Goal: Task Accomplishment & Management: Use online tool/utility

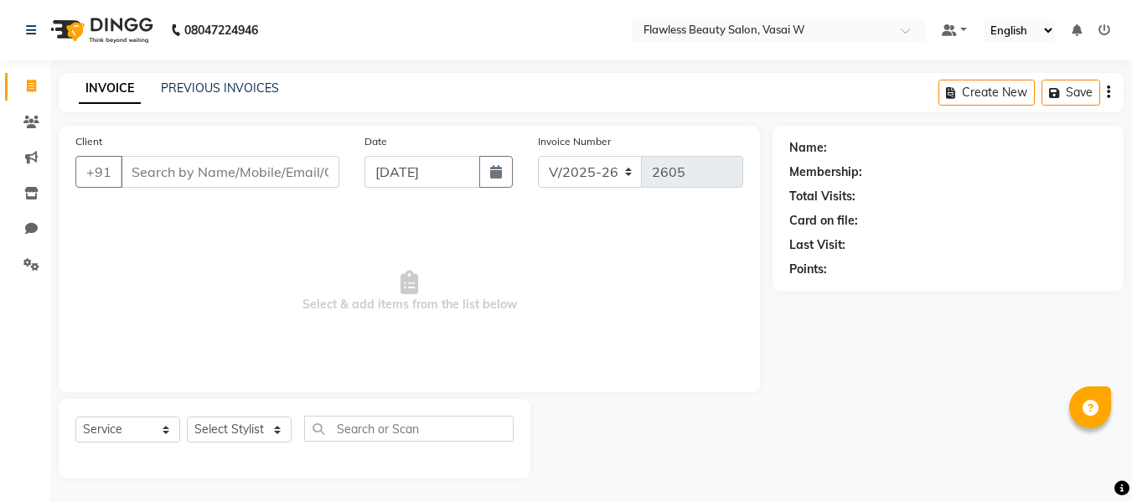
select select "8090"
select select "service"
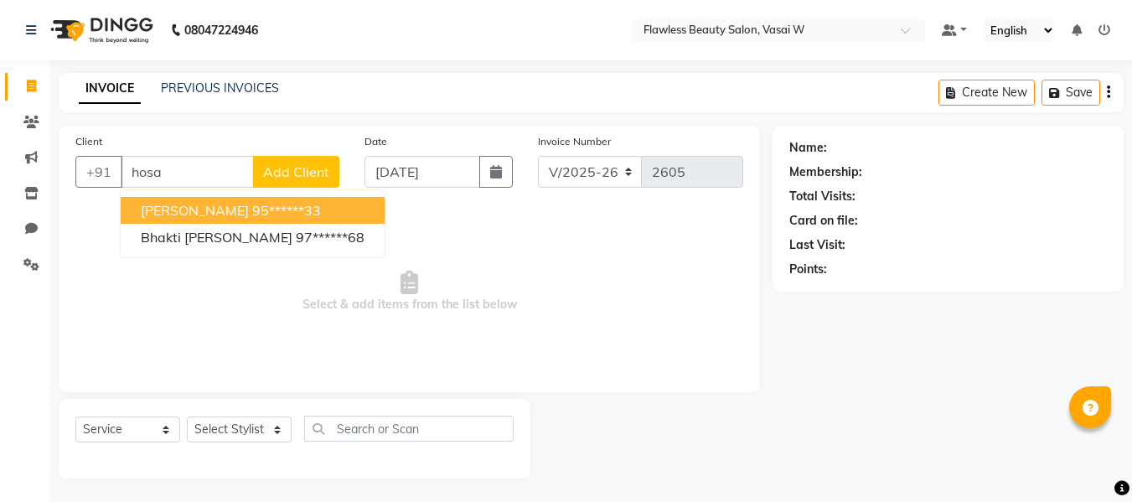
click at [271, 205] on ngb-highlight "95******33" at bounding box center [286, 210] width 69 height 17
type input "95******33"
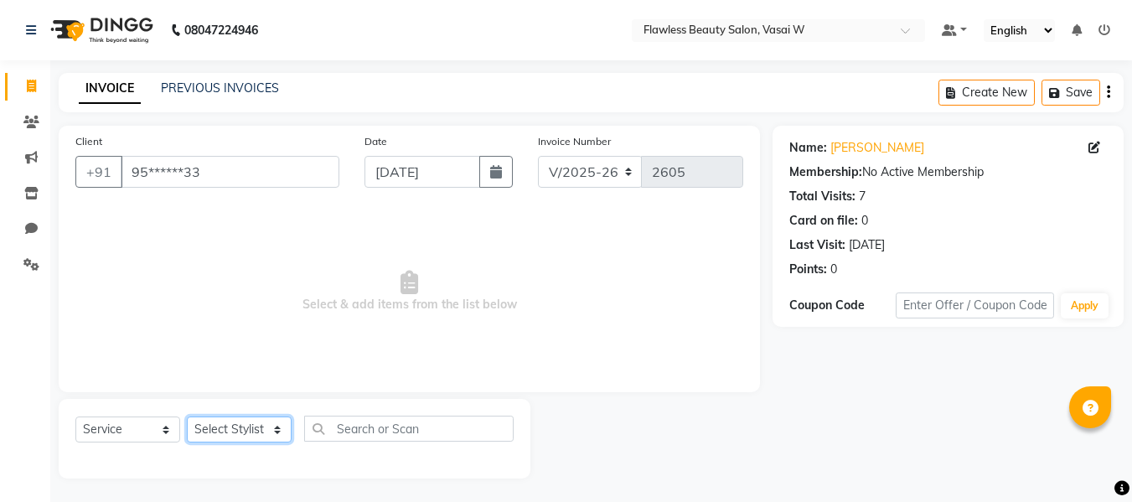
click at [271, 432] on select "Select Stylist [PERSON_NAME] [PERSON_NAME] [PERSON_NAME] maam Nisha Pari [PERSO…" at bounding box center [239, 429] width 105 height 26
select select "76407"
click at [187, 416] on select "Select Stylist [PERSON_NAME] [PERSON_NAME] [PERSON_NAME] maam Nisha Pari [PERSO…" at bounding box center [239, 429] width 105 height 26
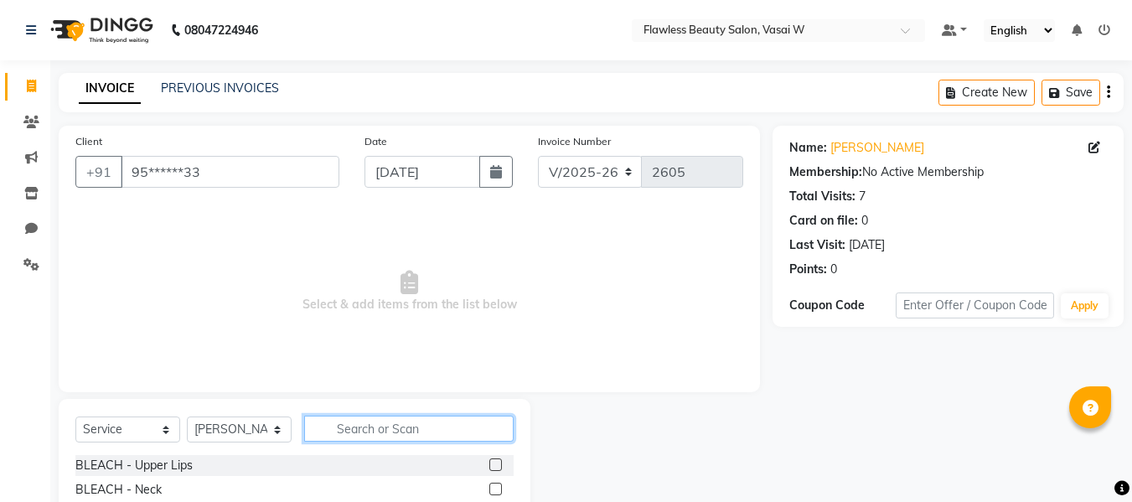
click at [352, 437] on input "text" at bounding box center [408, 429] width 209 height 26
type input "th"
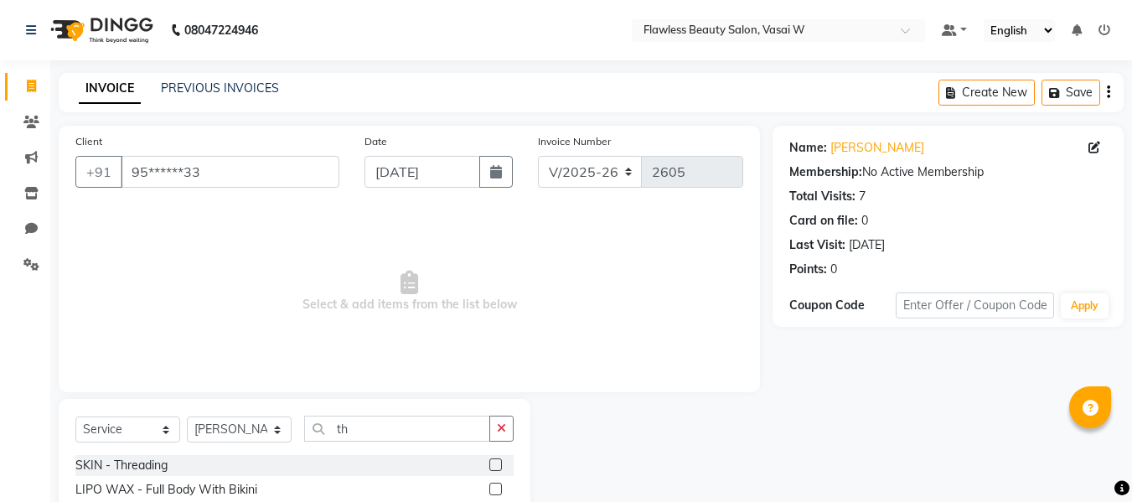
click at [489, 462] on label at bounding box center [495, 464] width 13 height 13
click at [489, 462] on input "checkbox" at bounding box center [494, 465] width 11 height 11
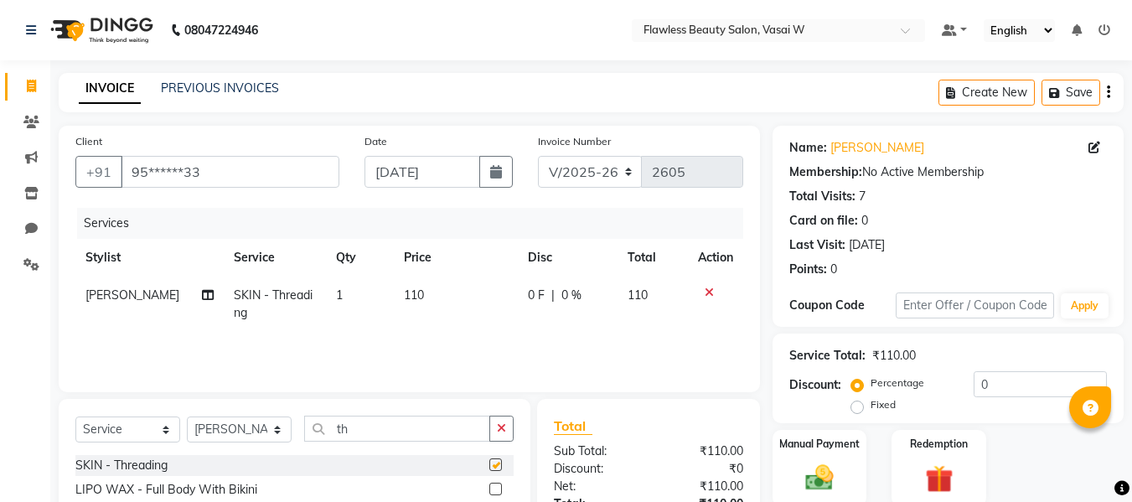
checkbox input "false"
click at [412, 287] on td "110" at bounding box center [456, 303] width 124 height 55
select select "76407"
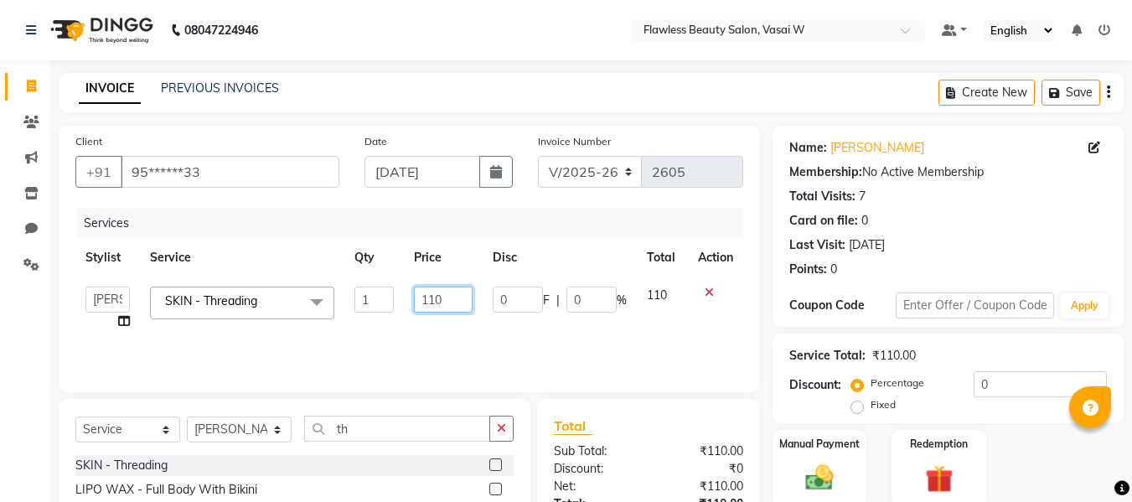
click at [455, 297] on input "110" at bounding box center [443, 300] width 58 height 26
type input "1"
type input "200"
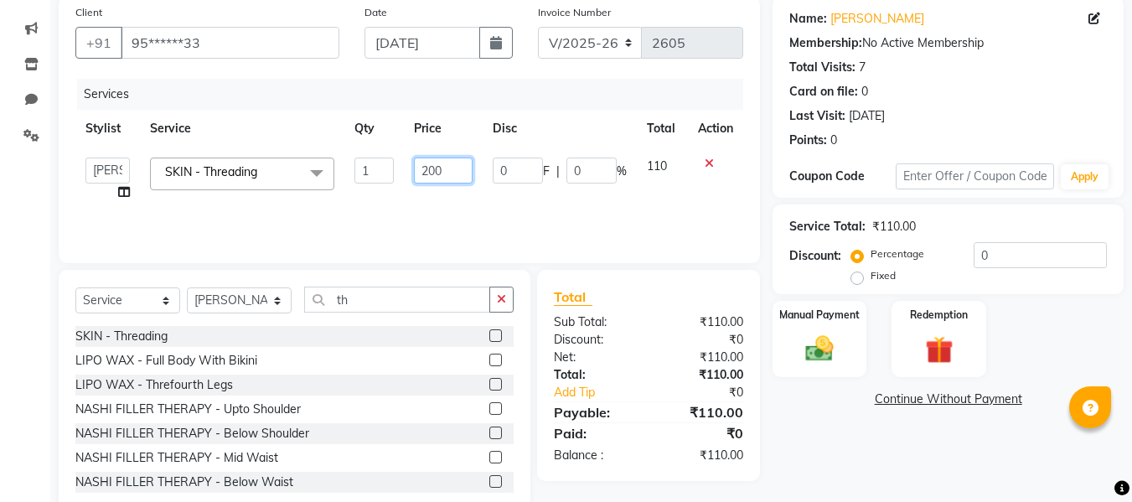
scroll to position [132, 0]
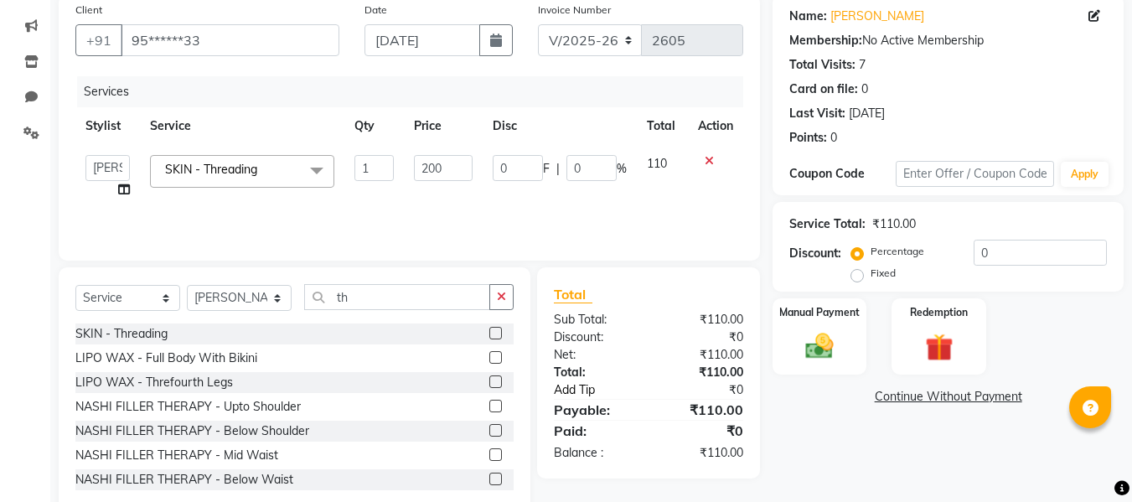
click at [665, 396] on link "Add Tip" at bounding box center [603, 390] width 125 height 18
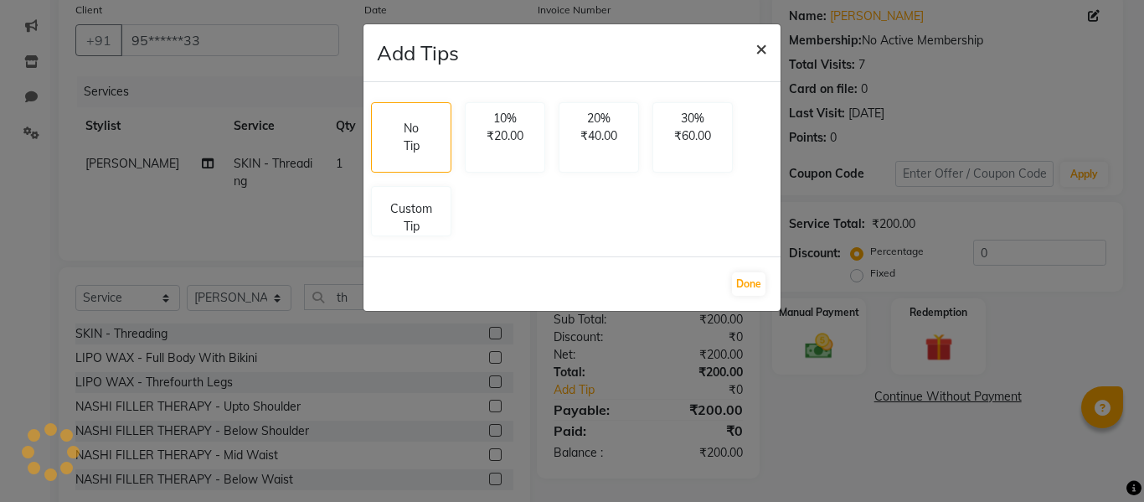
click at [758, 51] on span "×" at bounding box center [762, 47] width 12 height 25
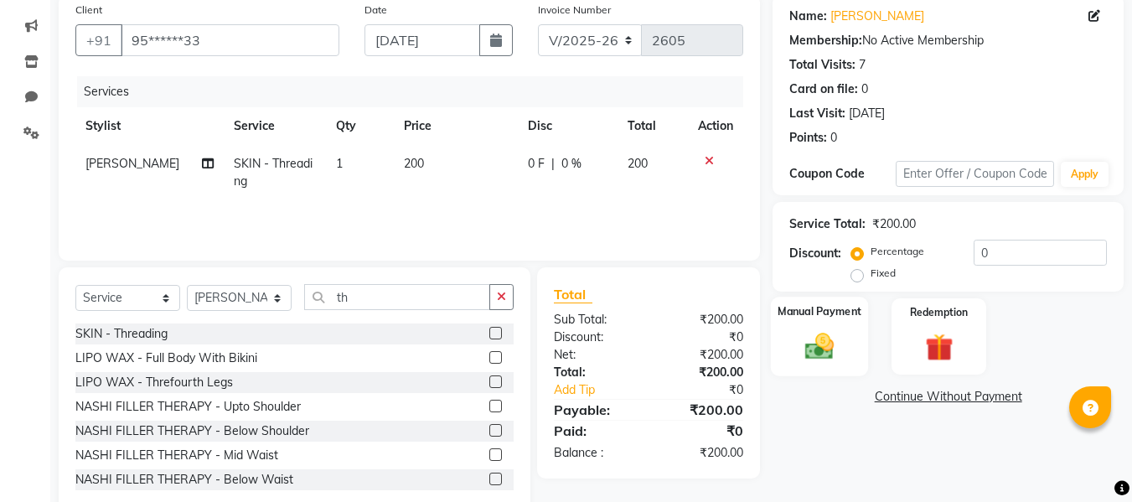
click at [827, 332] on img at bounding box center [819, 346] width 47 height 34
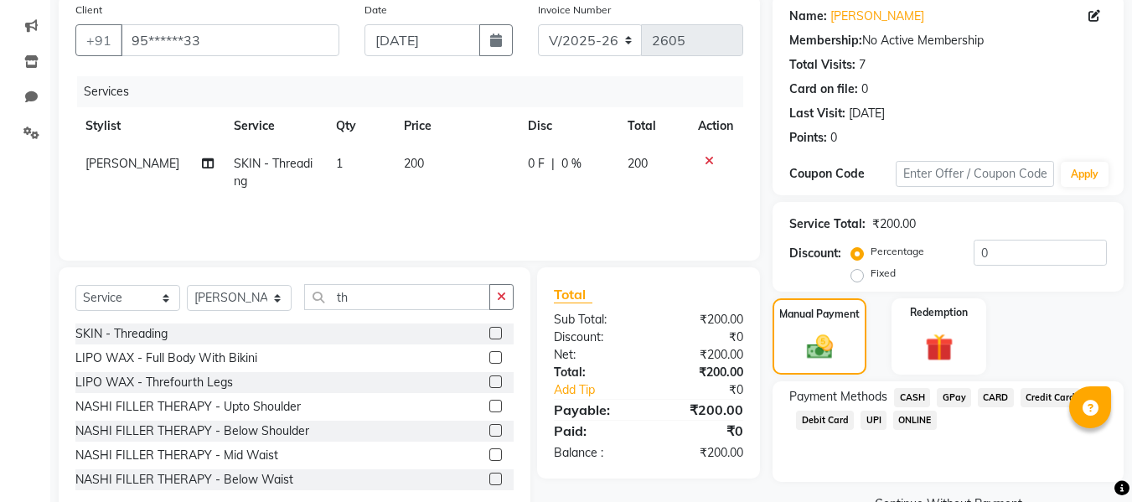
click at [957, 400] on span "GPay" at bounding box center [954, 397] width 34 height 19
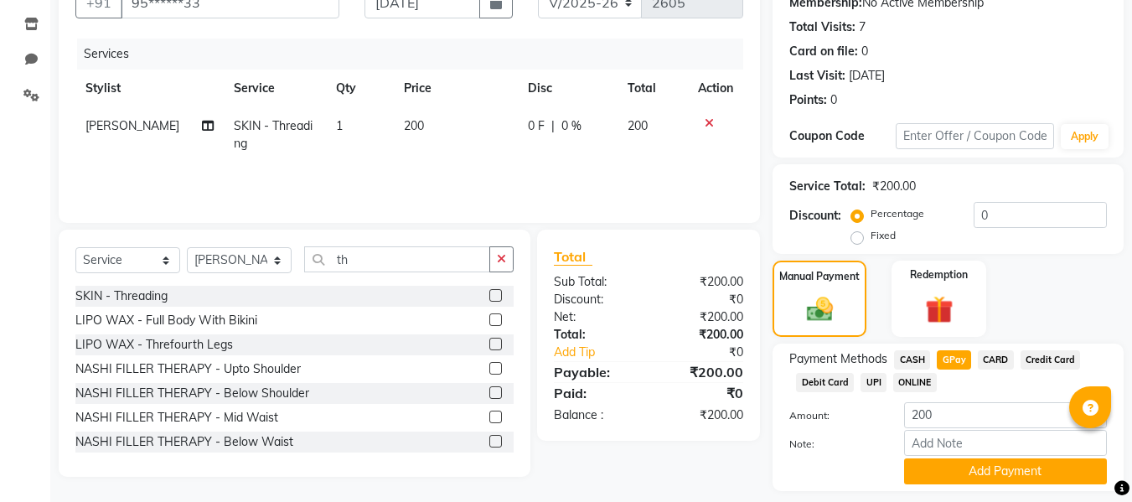
scroll to position [218, 0]
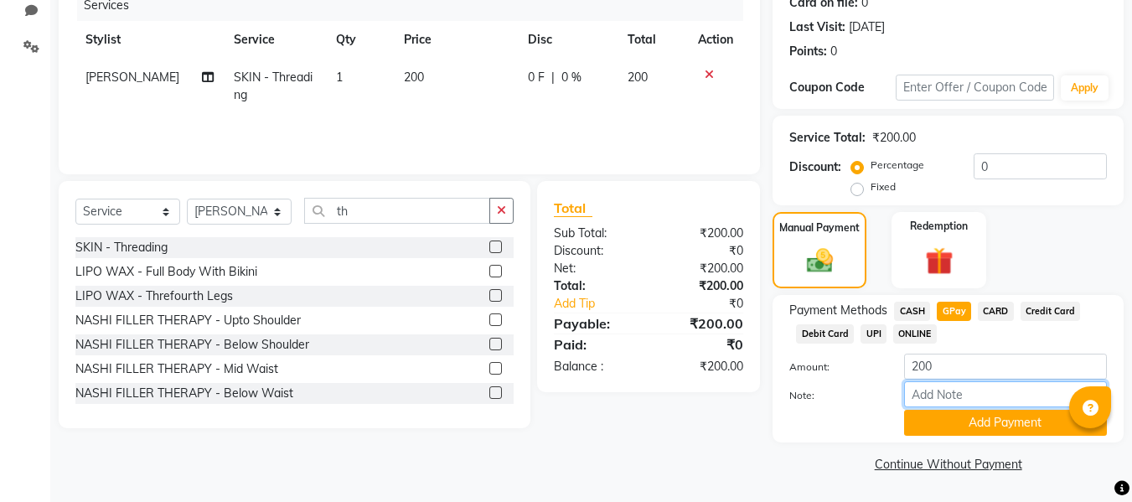
click at [986, 397] on input "Note:" at bounding box center [1005, 394] width 203 height 26
type input "Gpay"
click at [968, 431] on button "Add Payment" at bounding box center [1005, 423] width 203 height 26
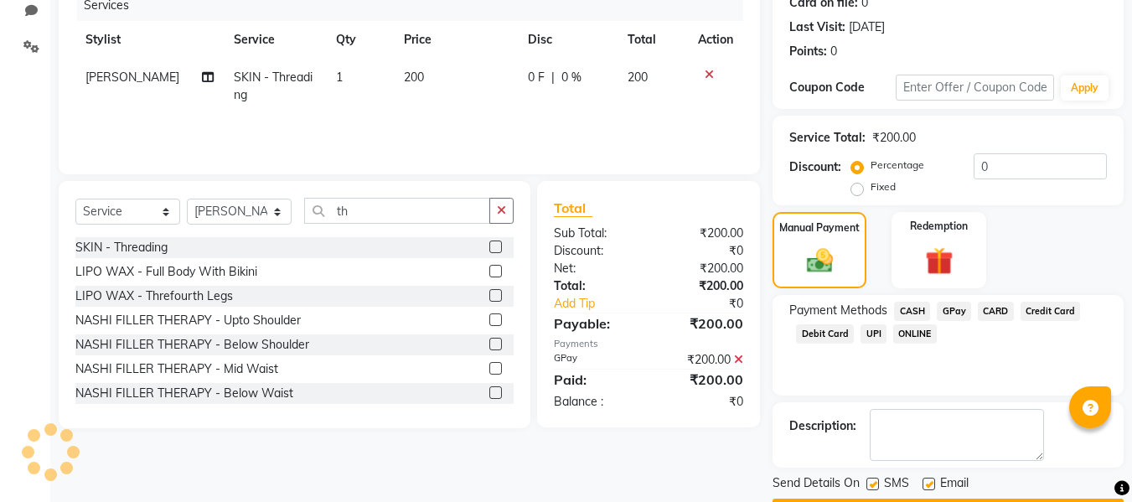
click at [845, 372] on div "Payment Methods CASH GPay CARD Credit Card Debit Card UPI ONLINE" at bounding box center [947, 345] width 351 height 101
click at [874, 481] on label at bounding box center [872, 484] width 13 height 13
click at [874, 481] on input "checkbox" at bounding box center [871, 484] width 11 height 11
checkbox input "false"
click at [930, 484] on label at bounding box center [928, 484] width 13 height 13
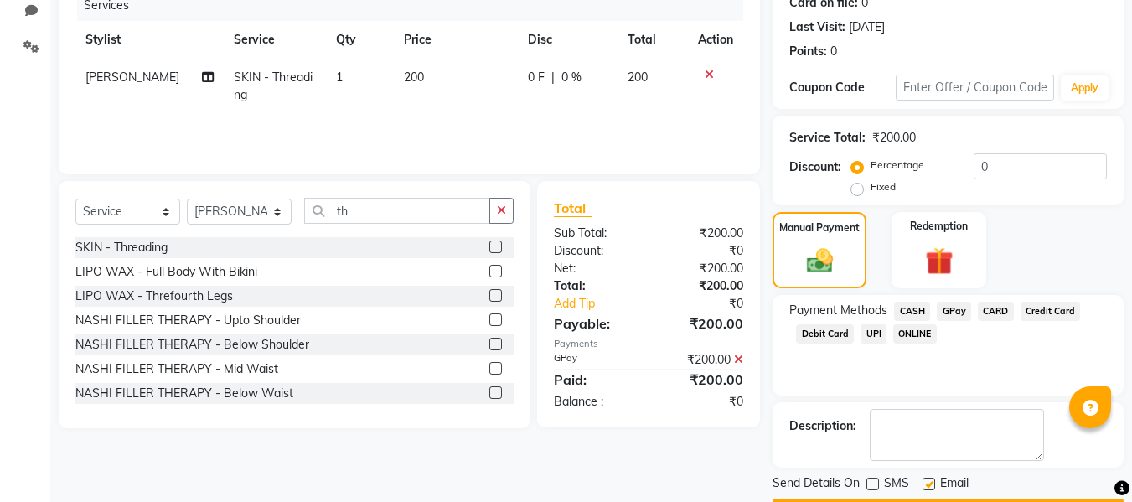
click at [930, 484] on input "checkbox" at bounding box center [927, 484] width 11 height 11
checkbox input "false"
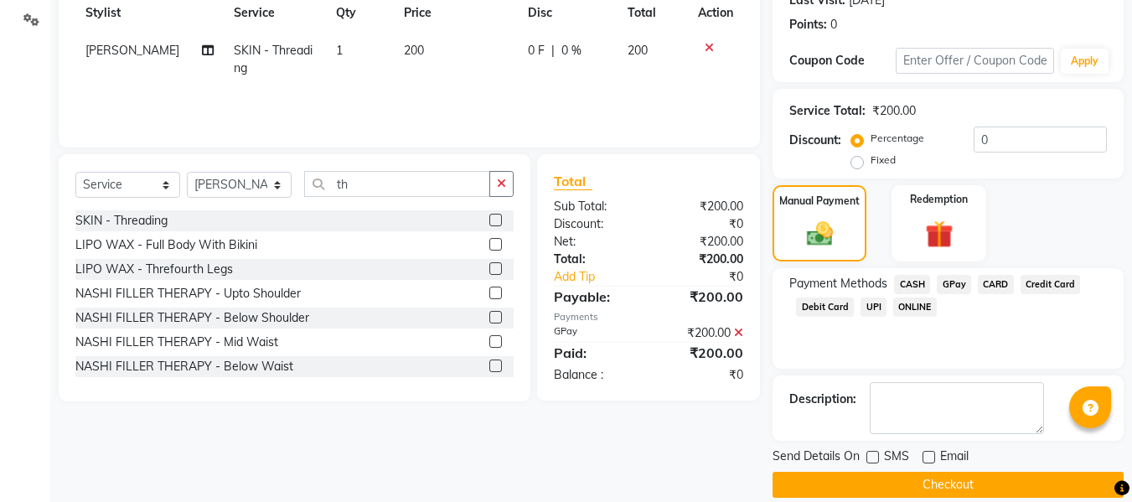
scroll to position [266, 0]
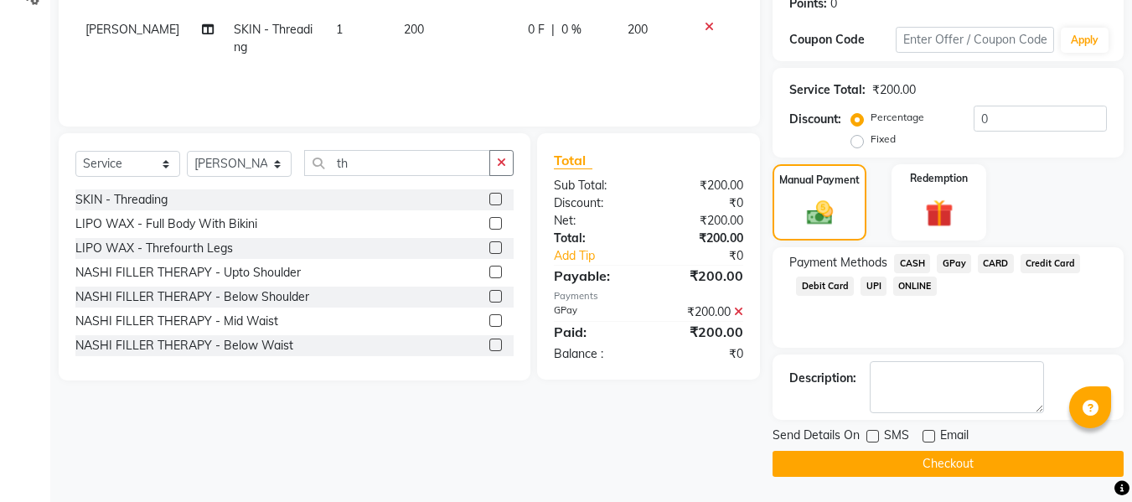
click at [1041, 483] on main "INVOICE PREVIOUS INVOICES Create New Save Client +91 95******33 Date [DATE] Inv…" at bounding box center [591, 154] width 1082 height 695
click at [1026, 457] on button "Checkout" at bounding box center [947, 464] width 351 height 26
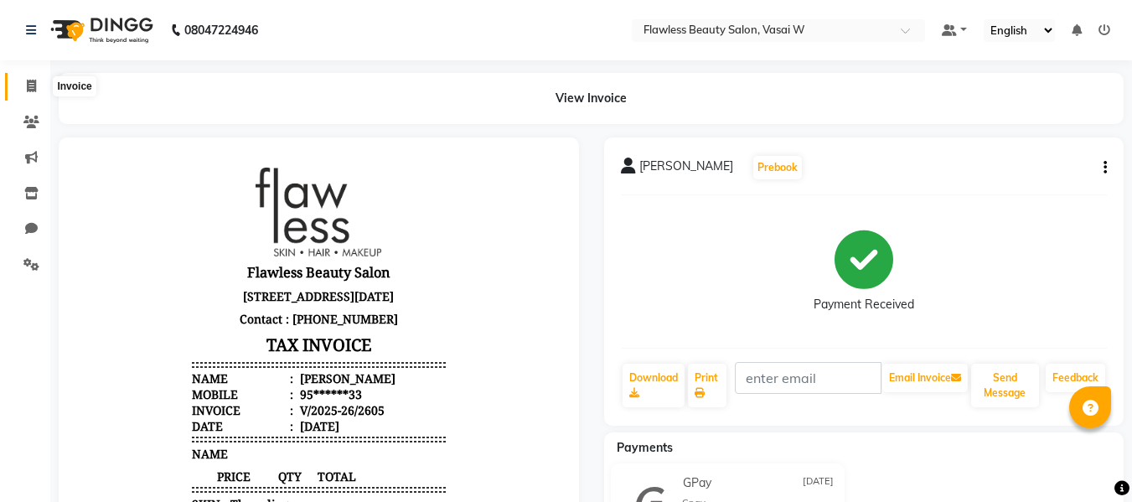
click at [28, 85] on icon at bounding box center [31, 86] width 9 height 13
select select "service"
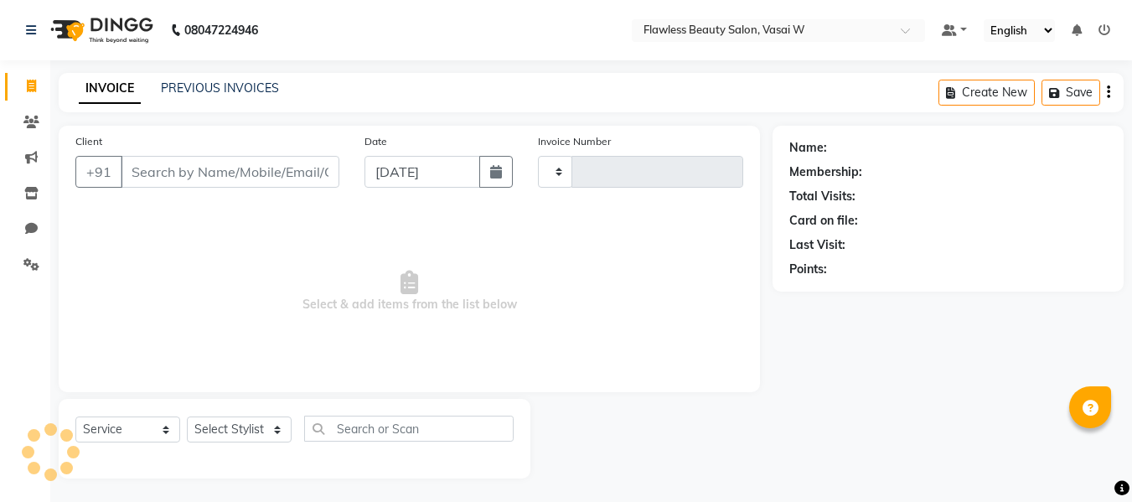
scroll to position [2, 0]
type input "2606"
select select "8090"
